Goal: Information Seeking & Learning: Compare options

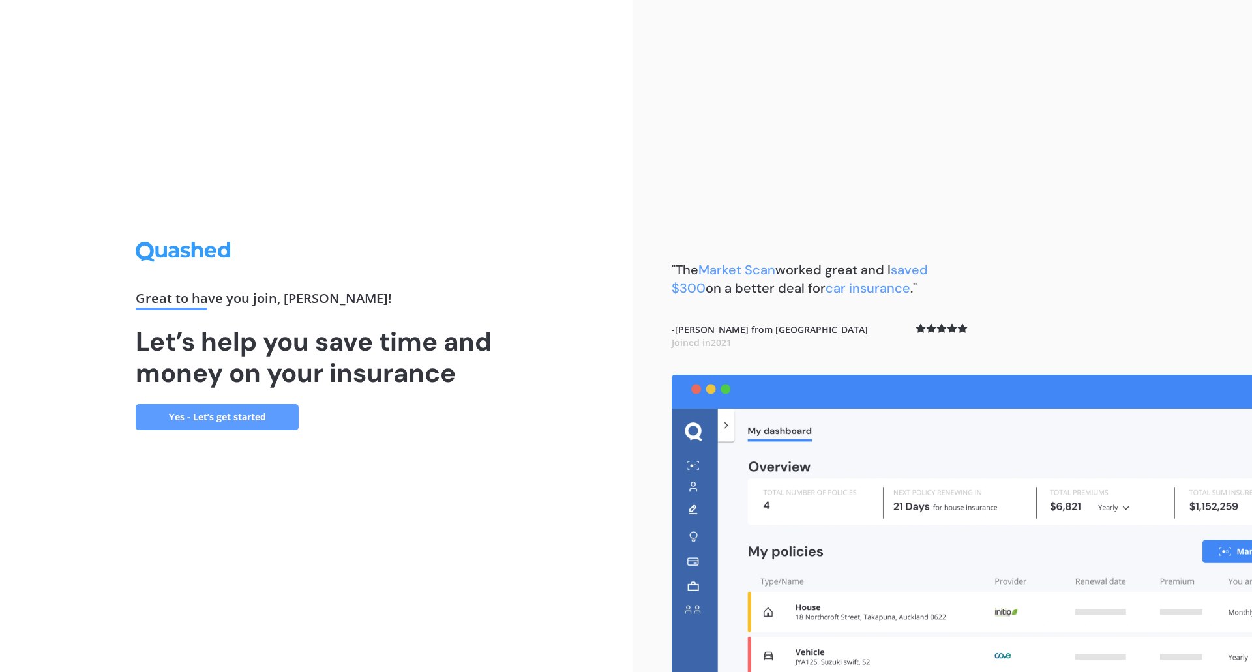
click at [248, 413] on link "Yes - Let’s get started" at bounding box center [217, 417] width 163 height 26
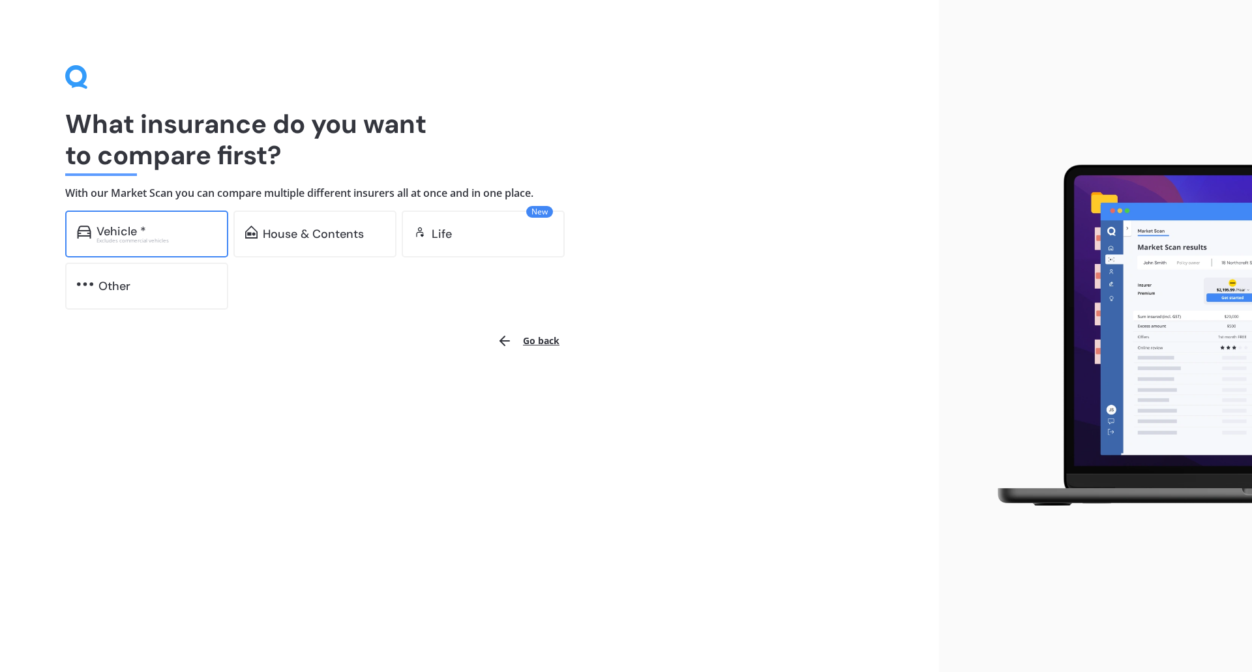
click at [189, 235] on div "Vehicle *" at bounding box center [157, 231] width 120 height 13
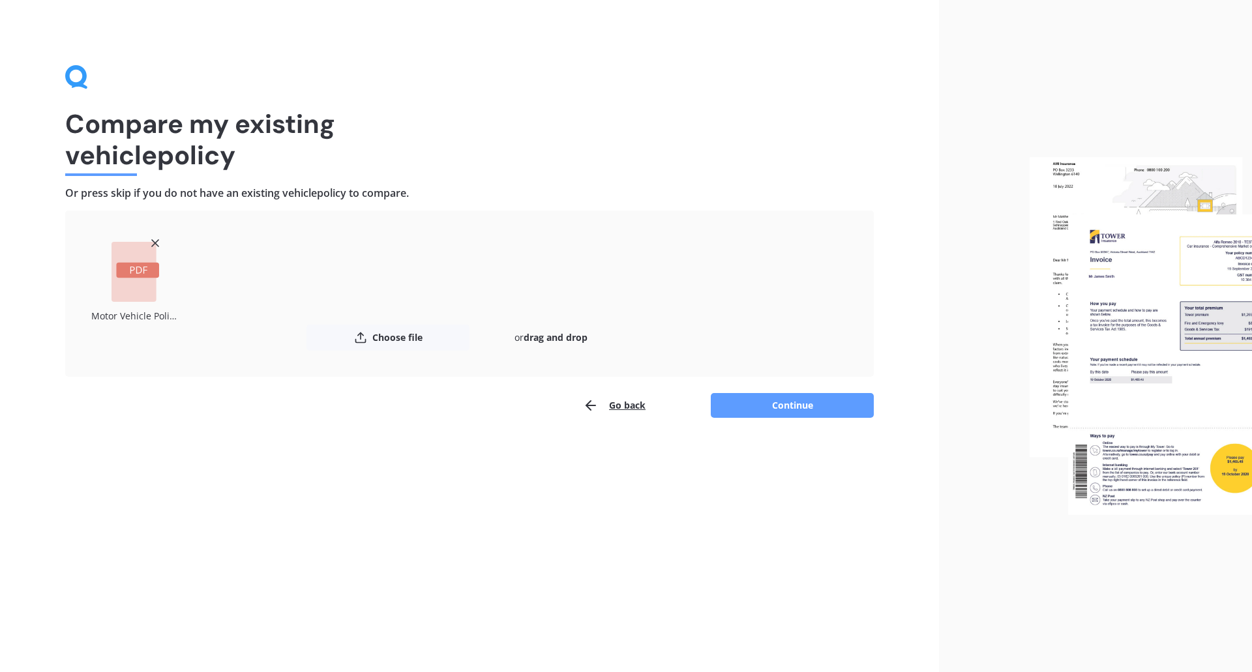
click at [152, 240] on line at bounding box center [155, 243] width 7 height 7
click at [805, 411] on button "Continue" at bounding box center [792, 405] width 163 height 25
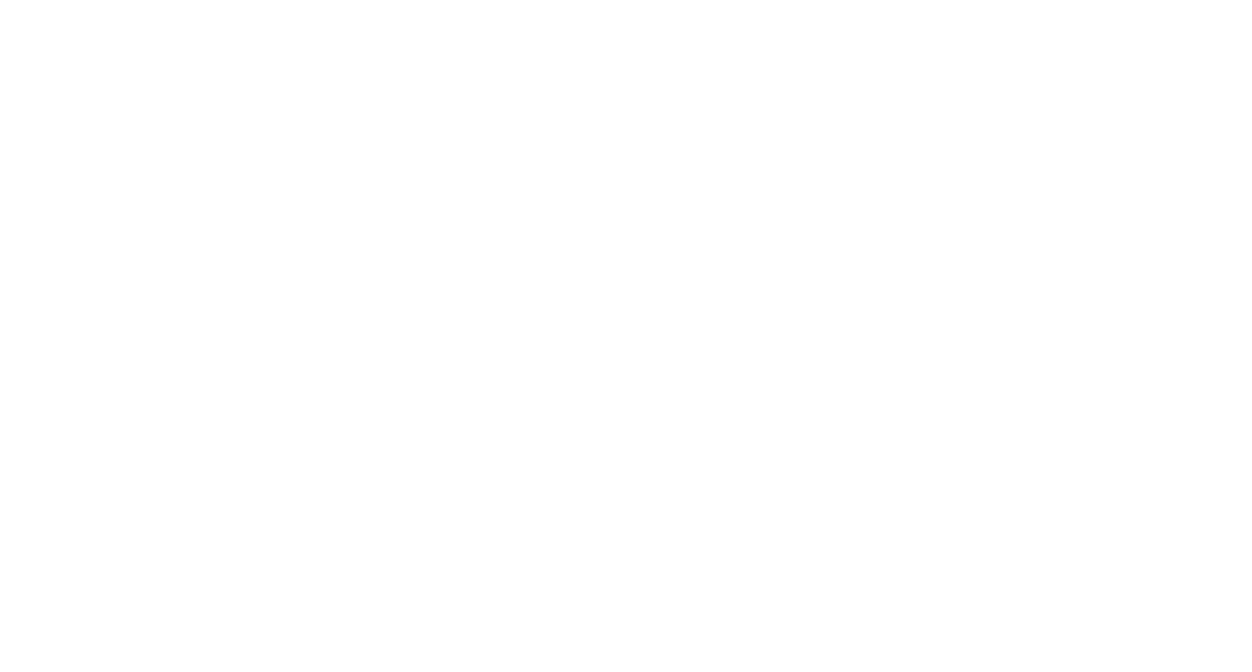
click at [341, 282] on div at bounding box center [626, 336] width 1252 height 672
click at [515, 210] on div at bounding box center [626, 336] width 1252 height 672
click at [695, 335] on div at bounding box center [626, 336] width 1252 height 672
